Goal: Information Seeking & Learning: Learn about a topic

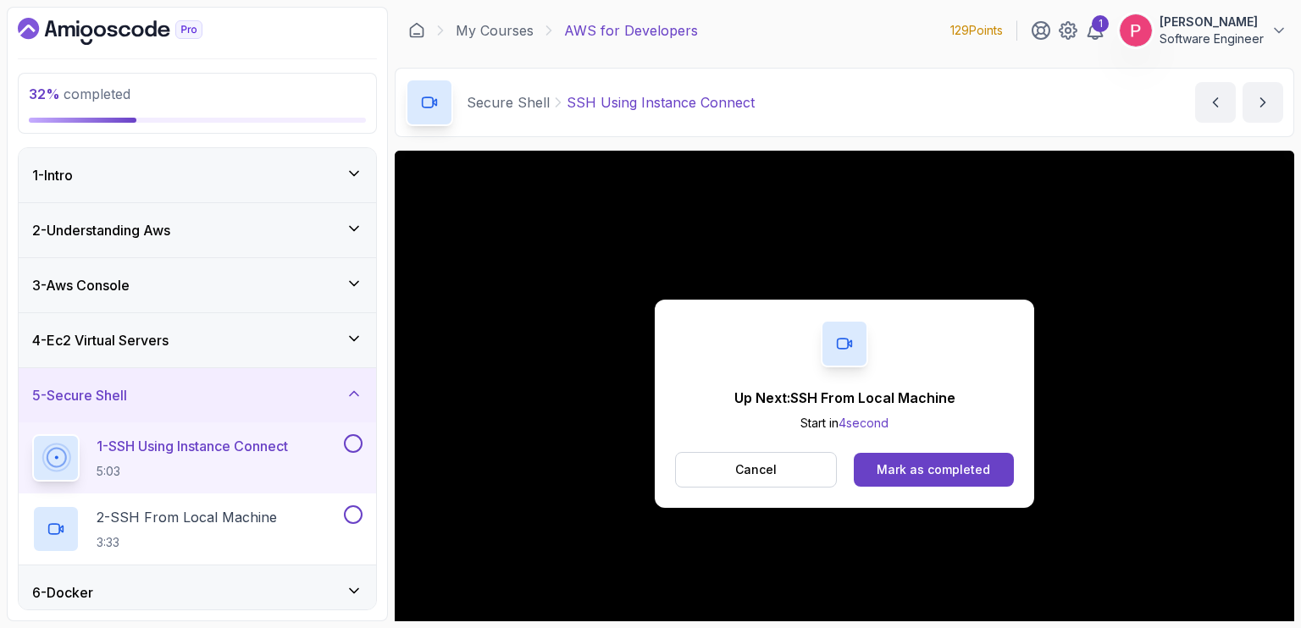
scroll to position [102, 0]
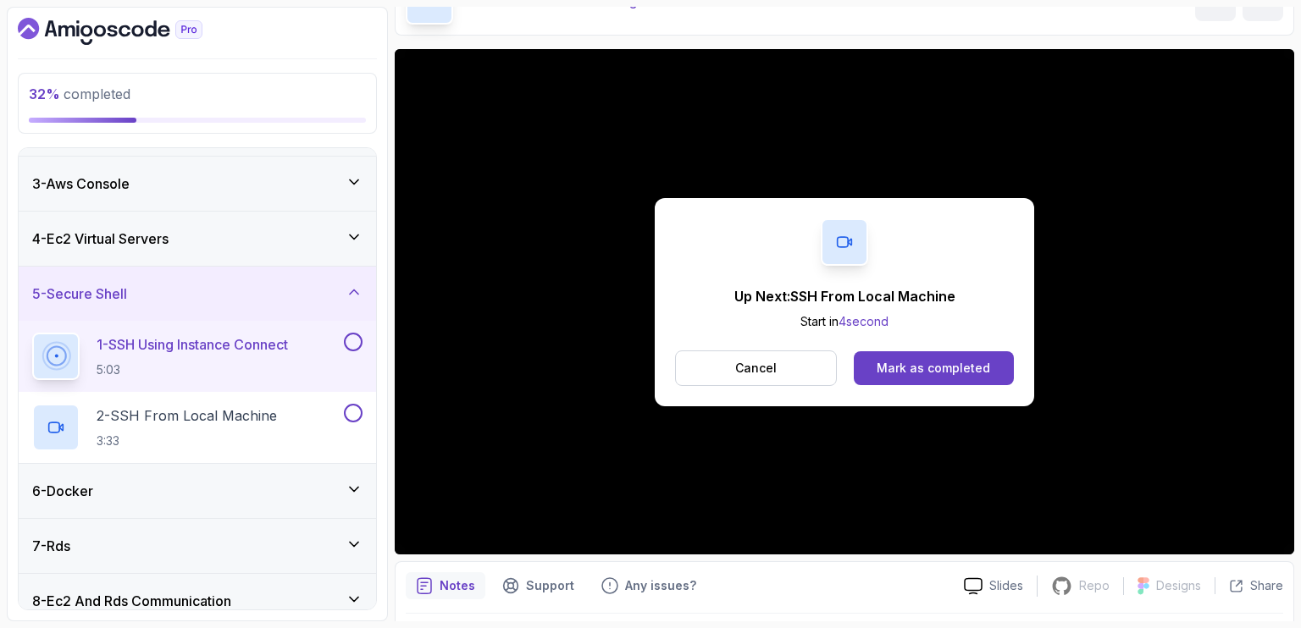
click at [932, 363] on div "Mark as completed" at bounding box center [932, 368] width 113 height 17
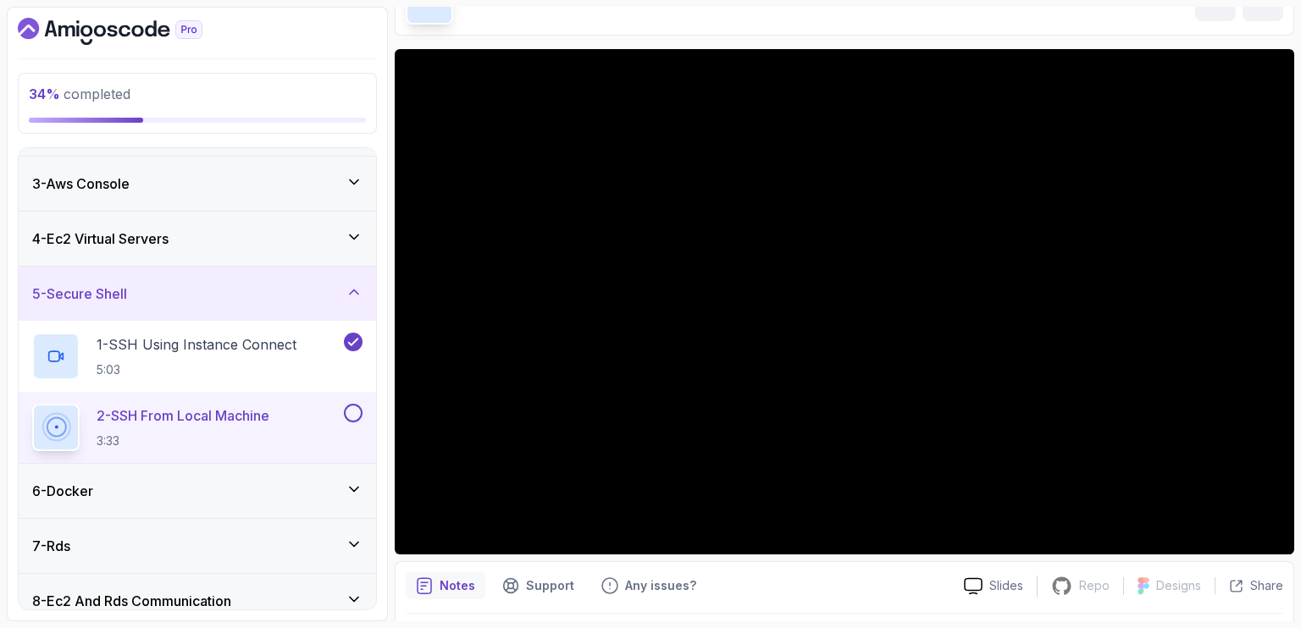
click at [12, 175] on div "34 % completed 1 - Intro 2 - Understanding Aws 3 - Aws Console 4 - Ec2 Virtual …" at bounding box center [197, 314] width 381 height 615
click at [358, 286] on icon at bounding box center [353, 292] width 17 height 17
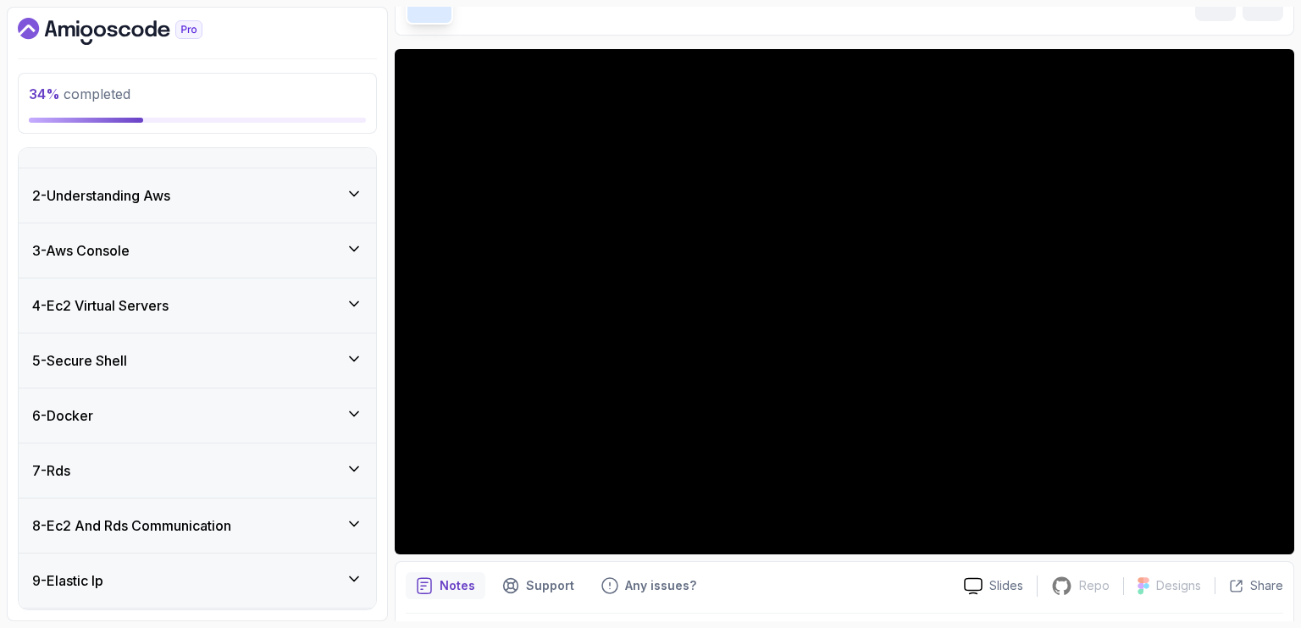
scroll to position [33, 0]
click at [359, 356] on icon at bounding box center [353, 360] width 17 height 17
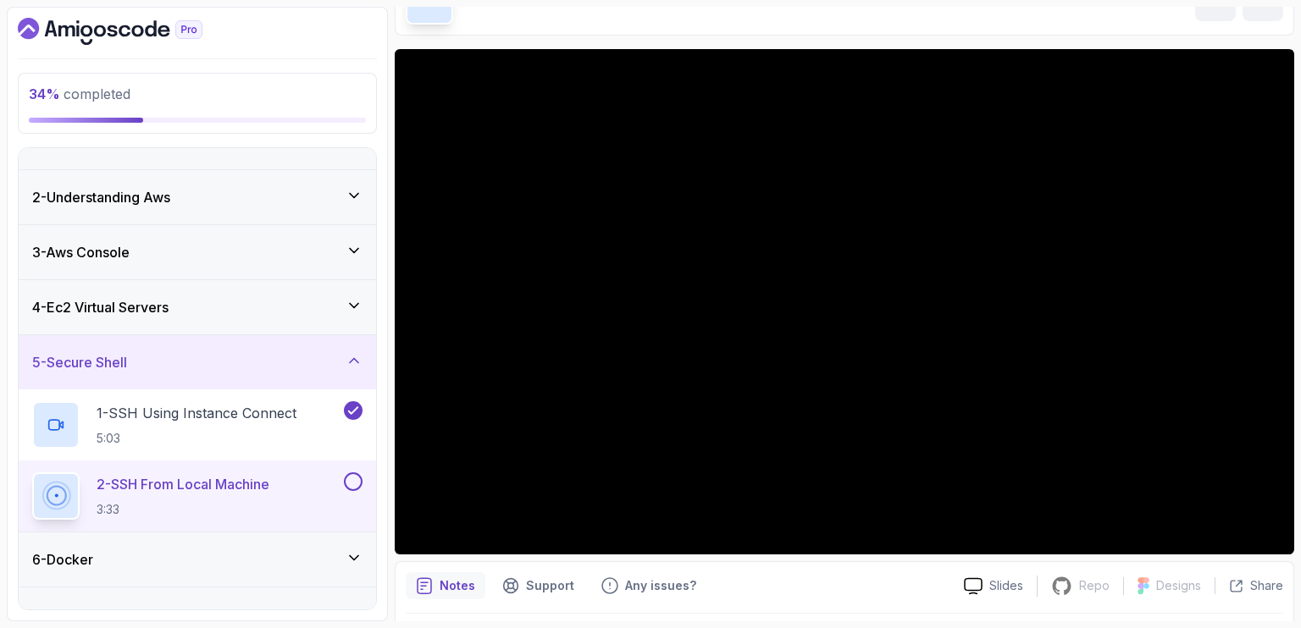
click at [359, 356] on icon at bounding box center [353, 360] width 17 height 17
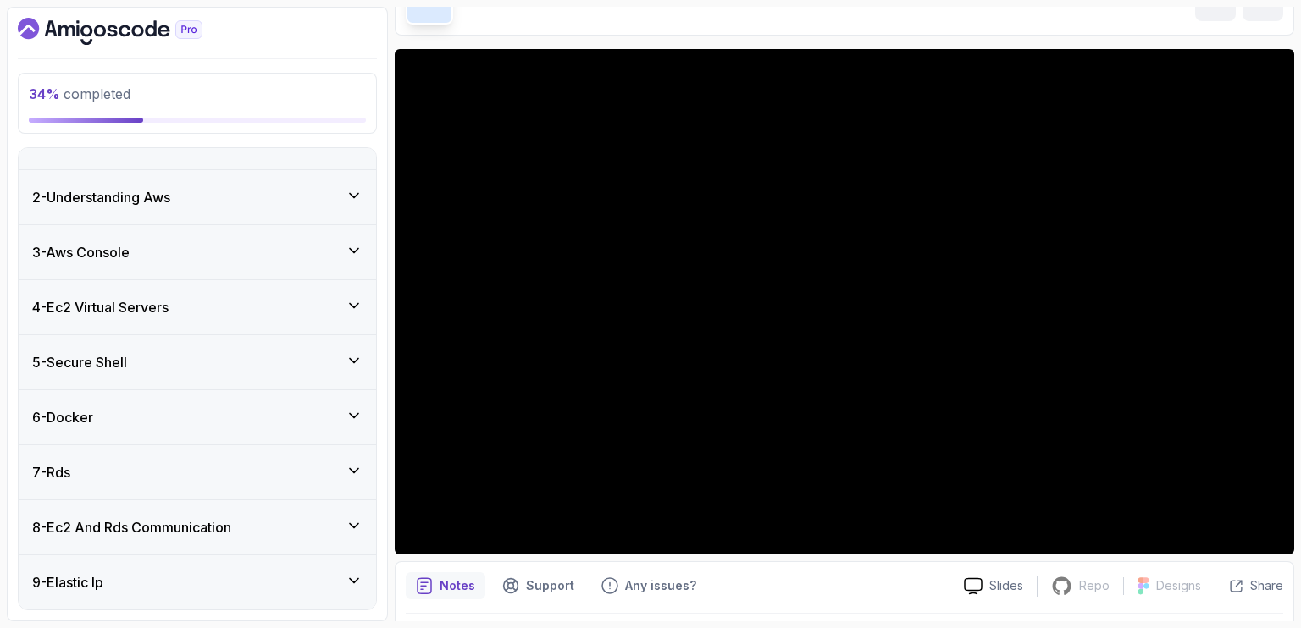
click at [359, 356] on icon at bounding box center [353, 360] width 17 height 17
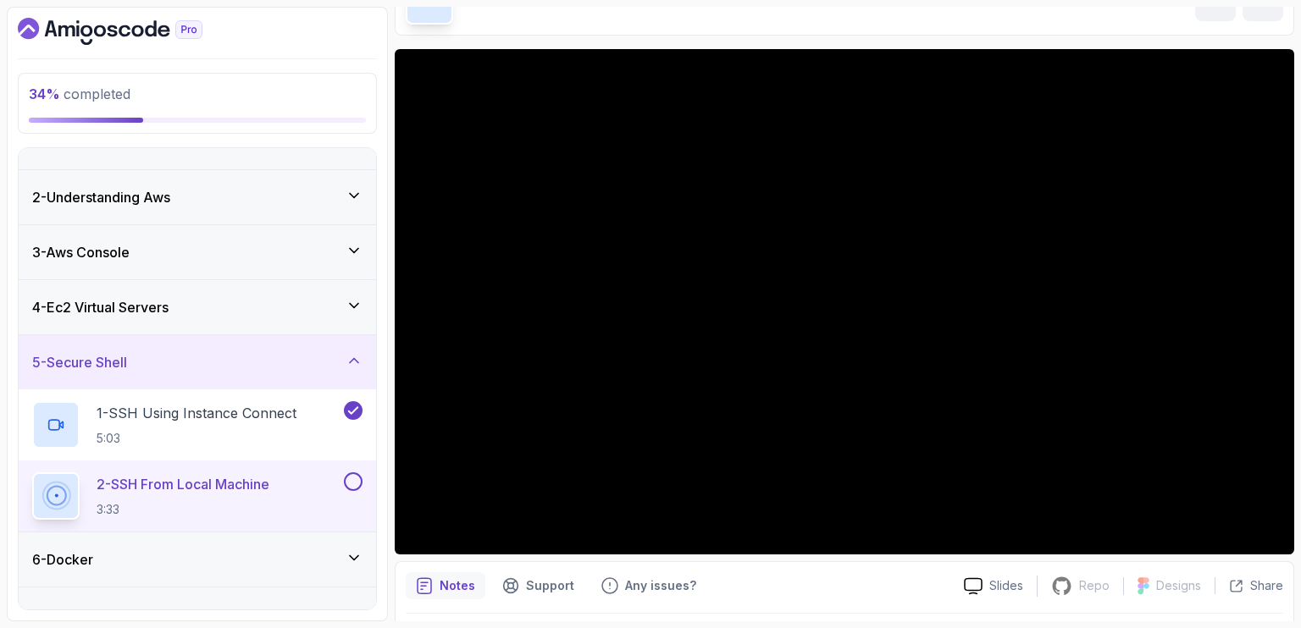
click at [359, 356] on icon at bounding box center [353, 360] width 17 height 17
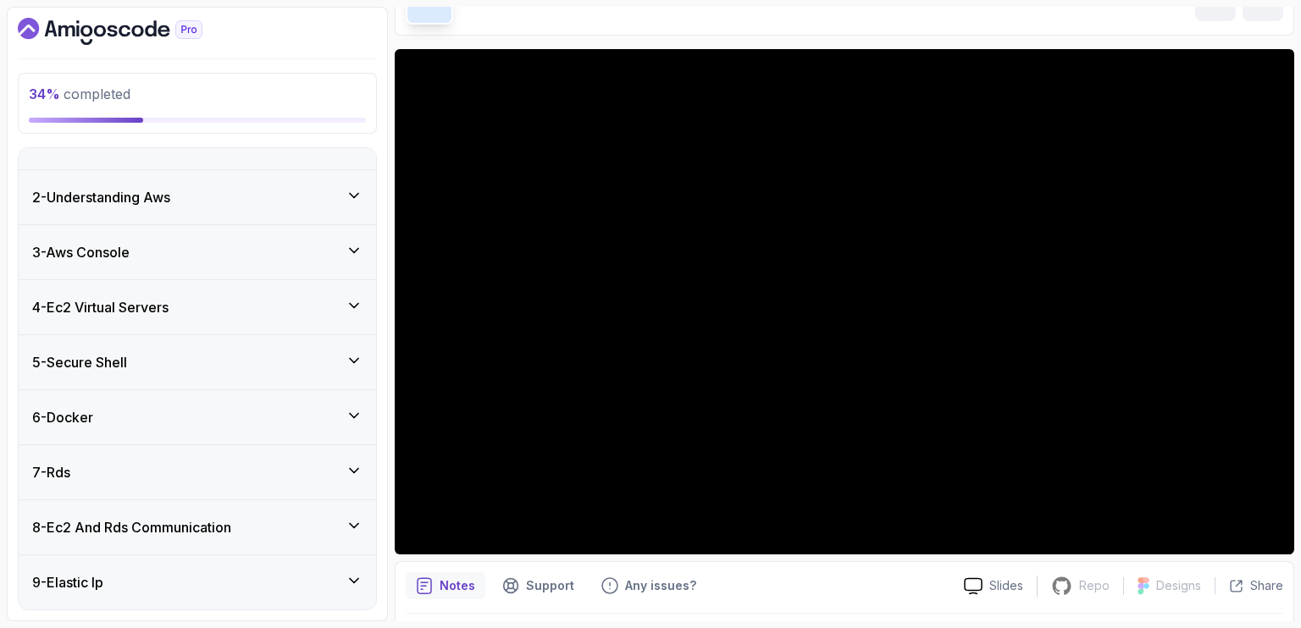
click at [359, 356] on icon at bounding box center [353, 360] width 17 height 17
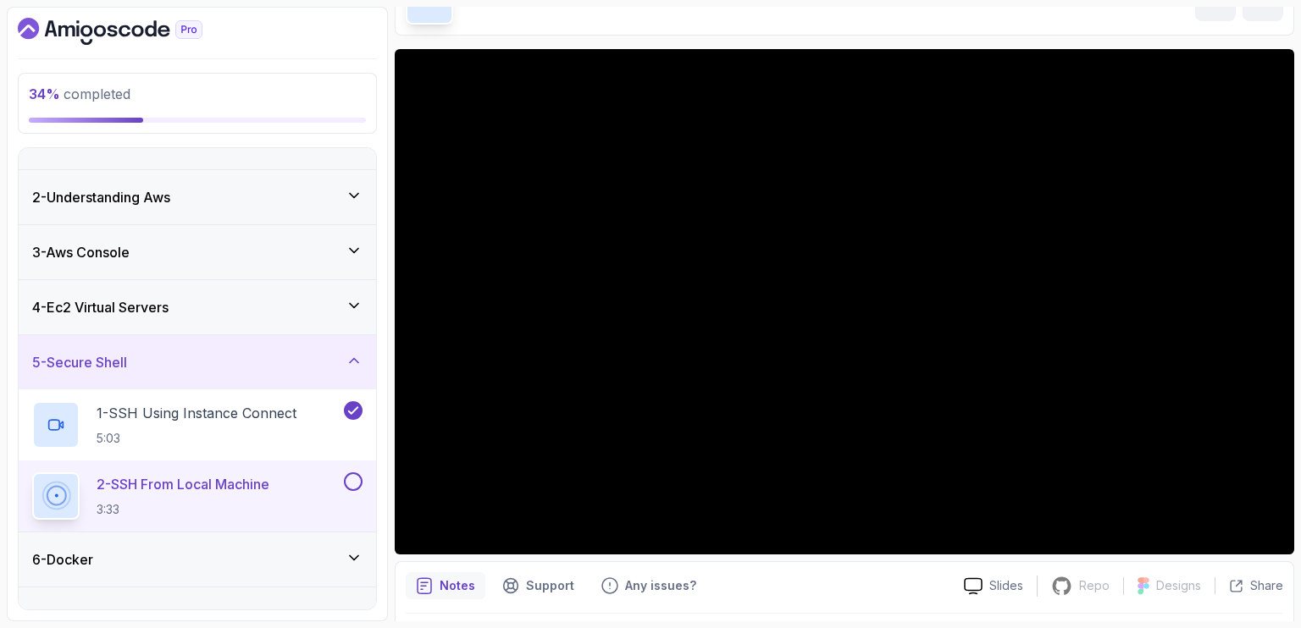
click at [359, 356] on icon at bounding box center [353, 360] width 17 height 17
